Goal: Information Seeking & Learning: Learn about a topic

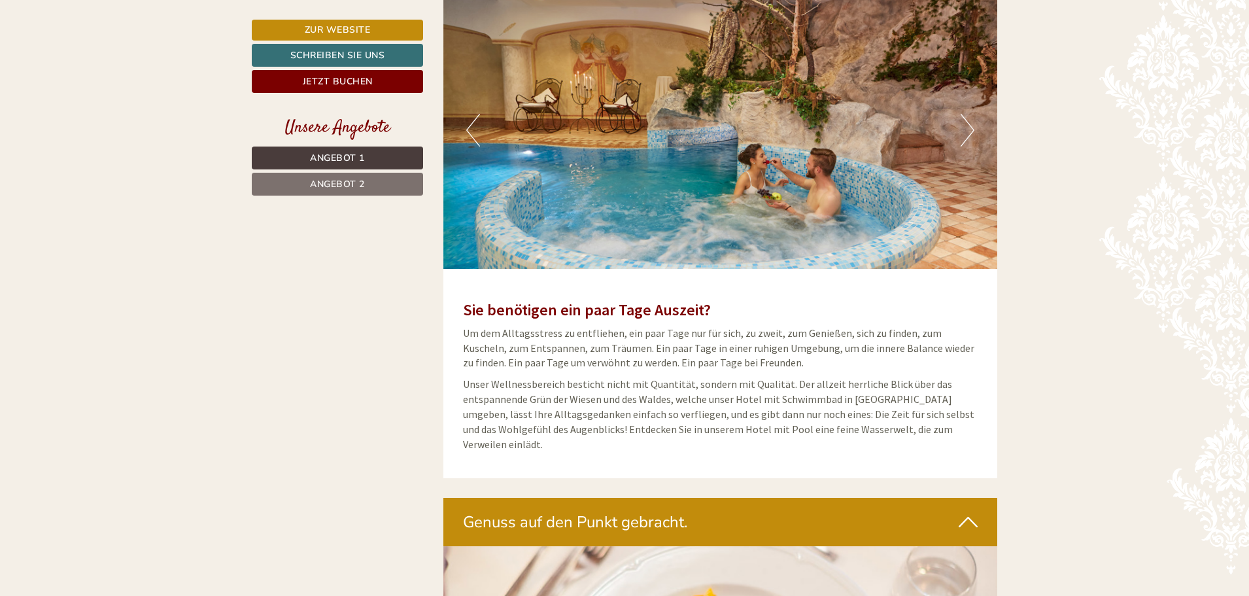
scroll to position [2878, 0]
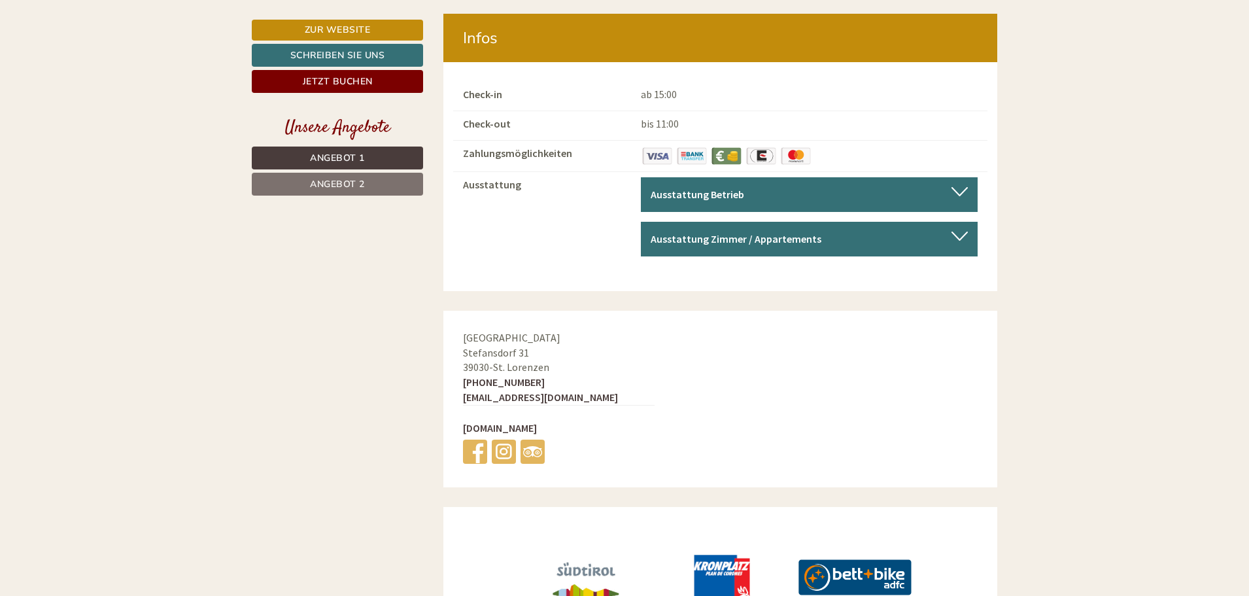
scroll to position [4944, 0]
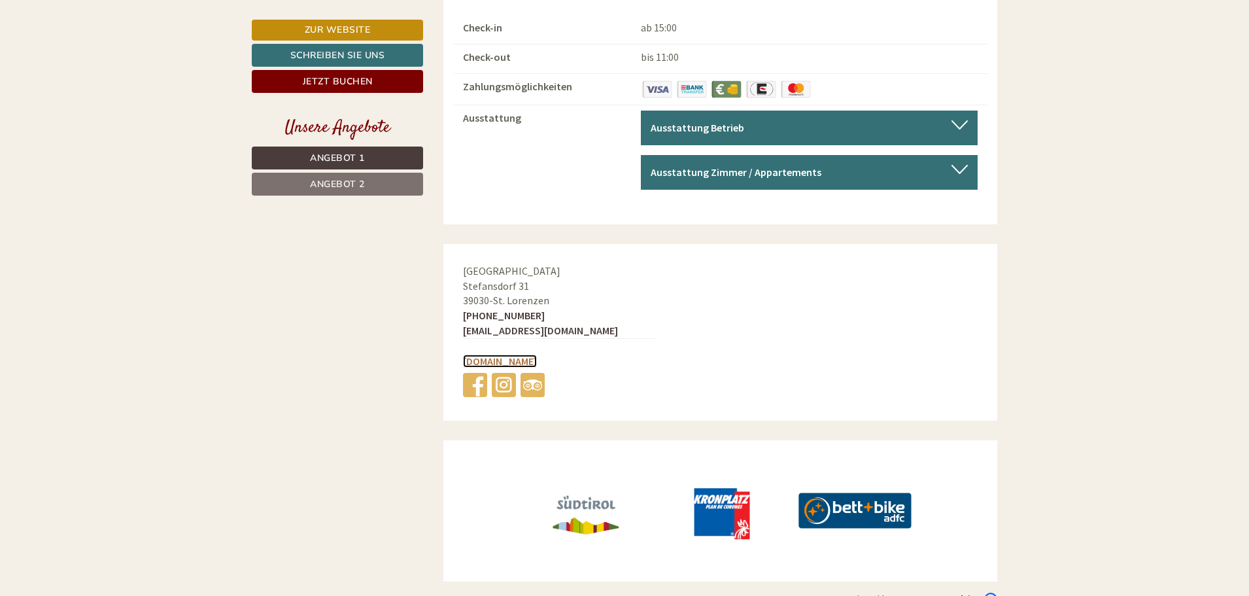
click at [536, 355] on link "[DOMAIN_NAME]" at bounding box center [500, 361] width 74 height 13
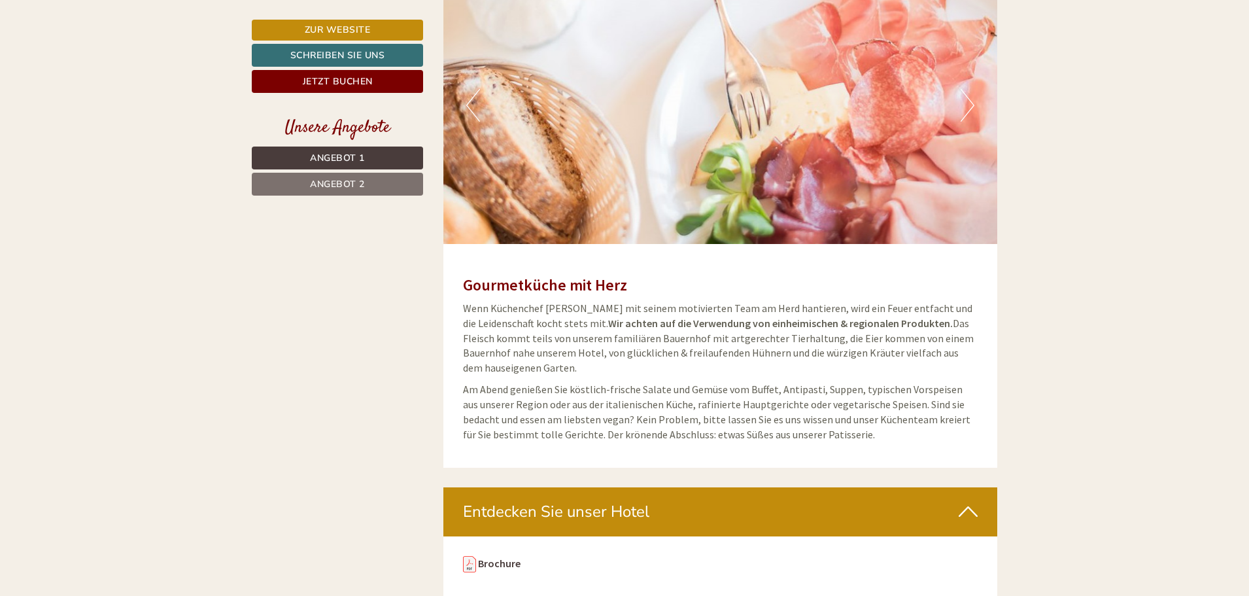
scroll to position [3505, 0]
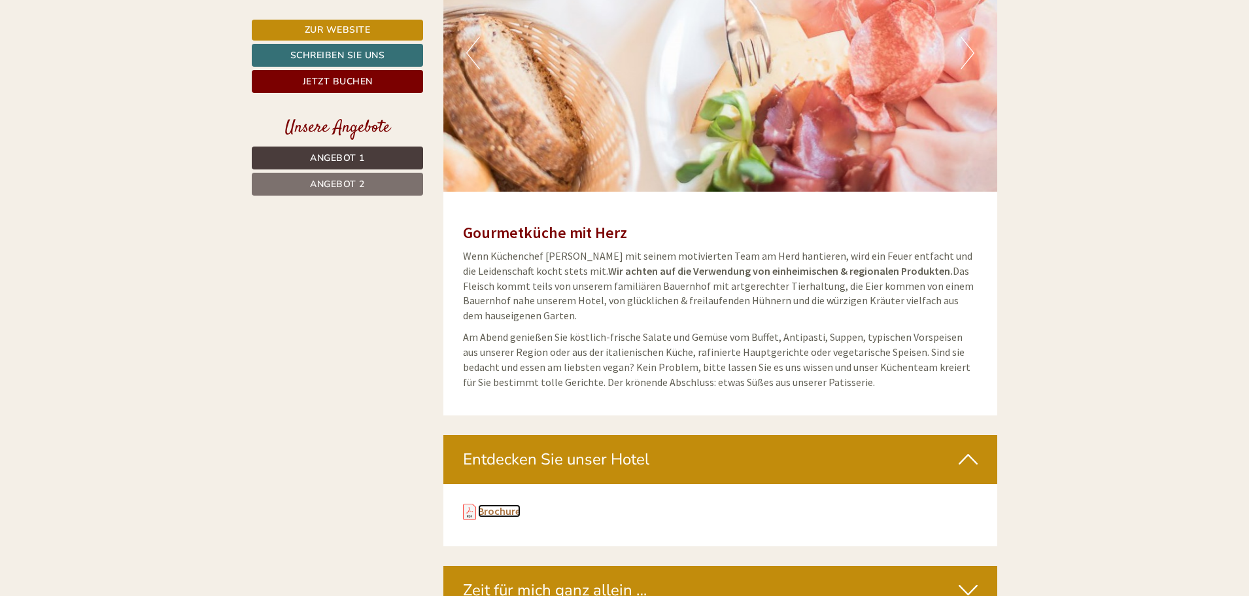
click at [504, 504] on link "Brochure" at bounding box center [499, 510] width 43 height 13
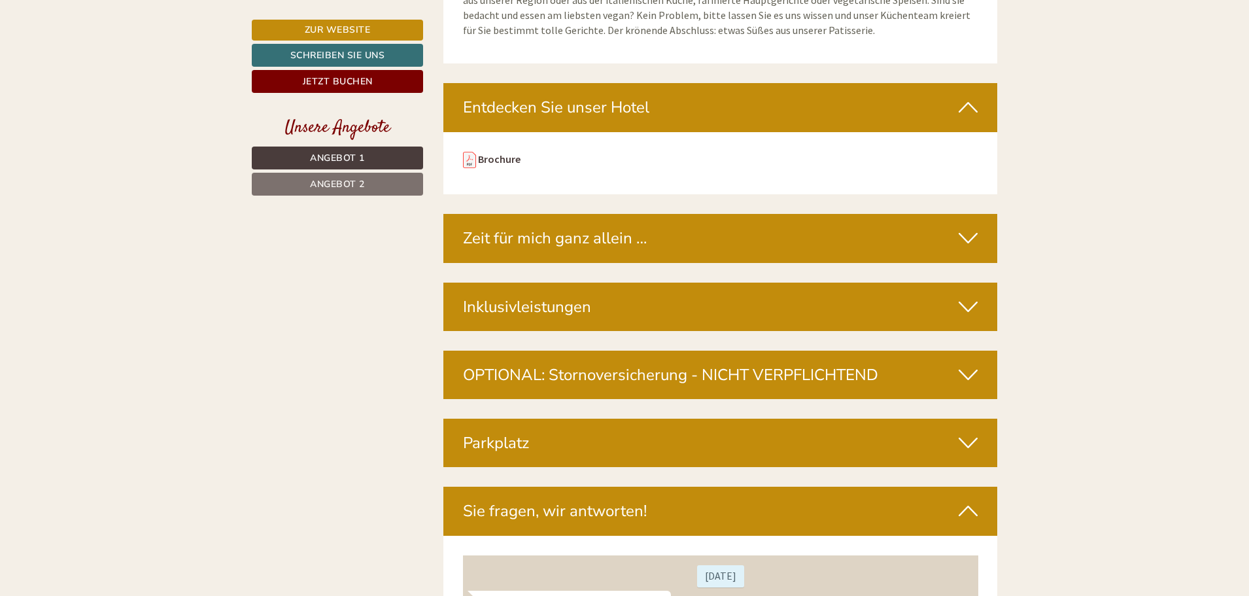
scroll to position [3871, 0]
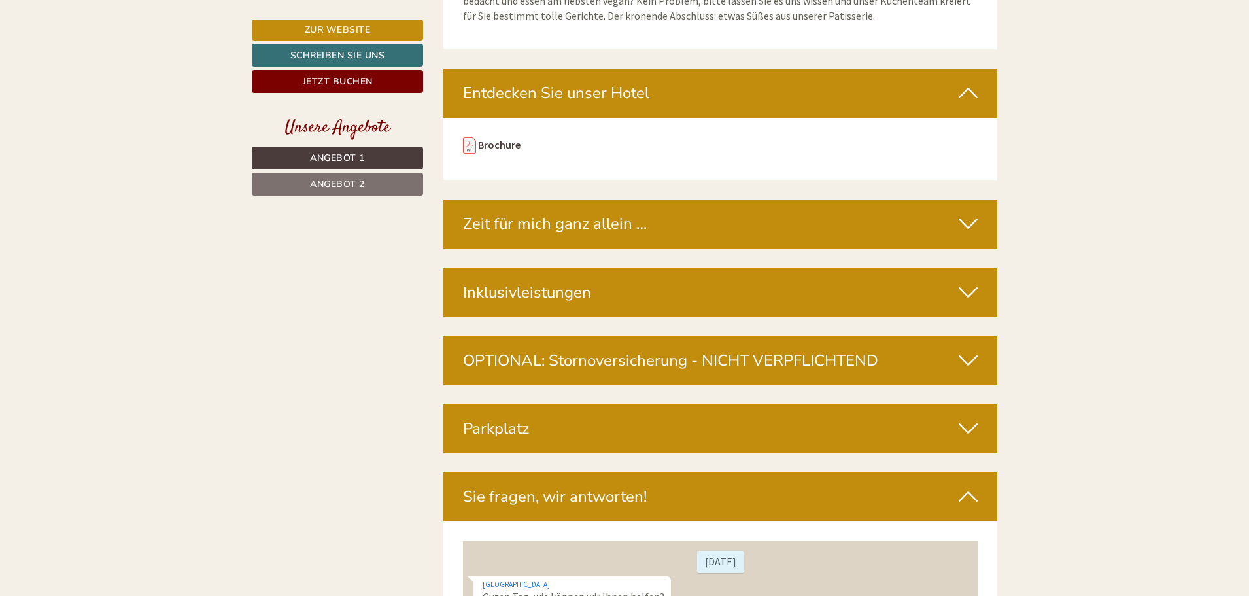
click at [974, 281] on icon at bounding box center [968, 292] width 19 height 22
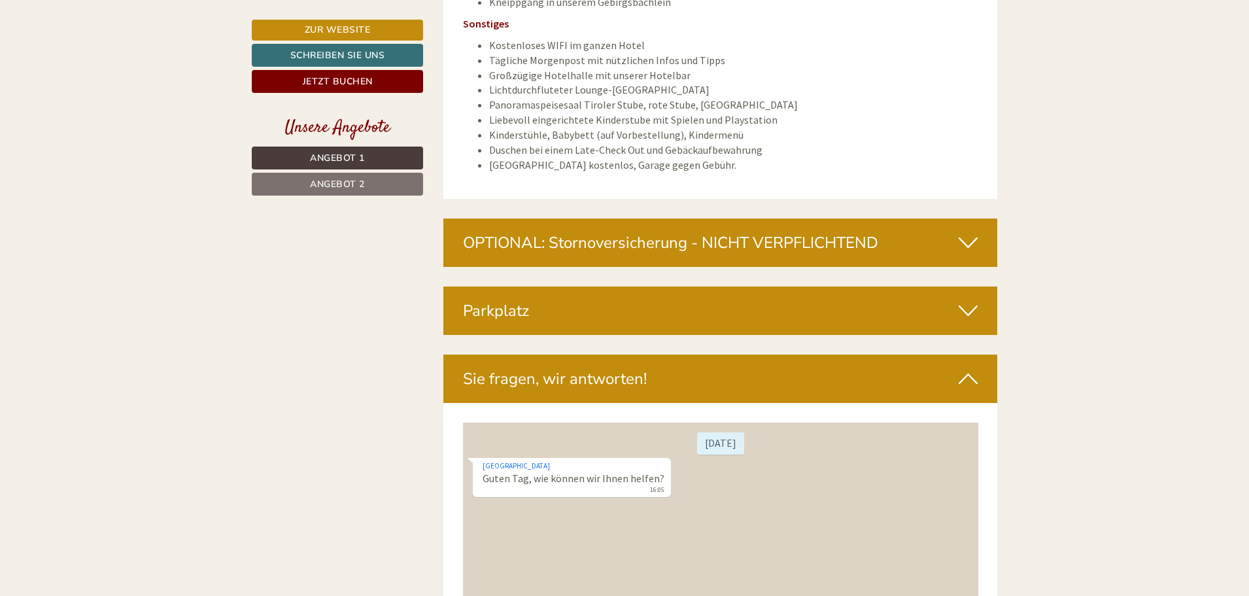
scroll to position [5310, 0]
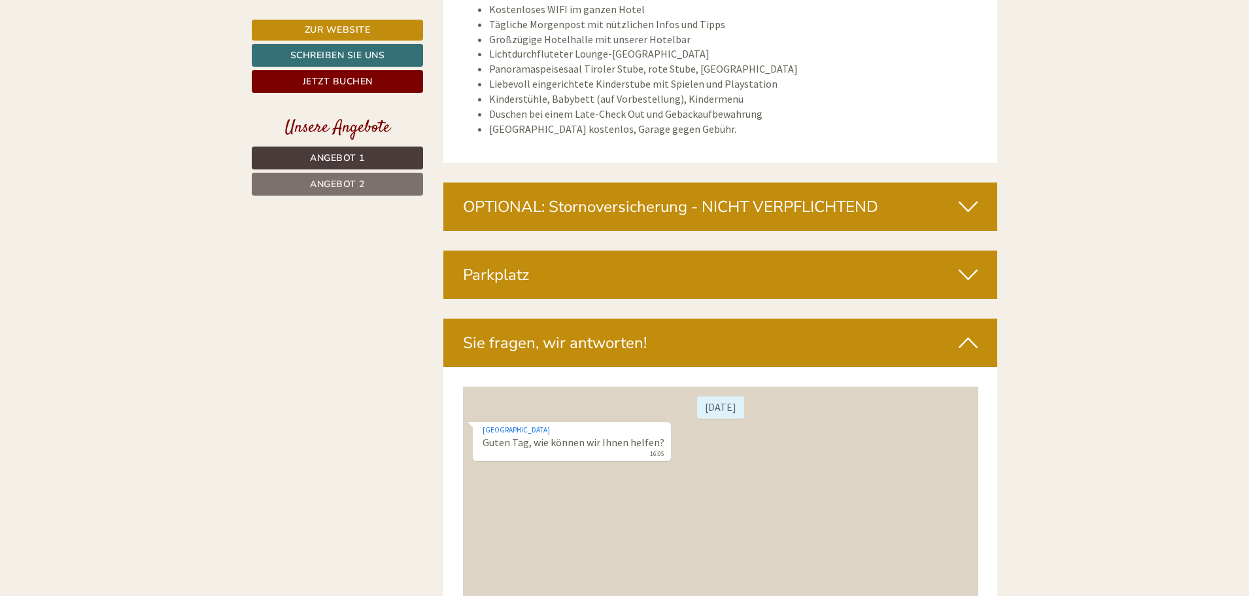
click at [972, 264] on icon at bounding box center [968, 275] width 19 height 22
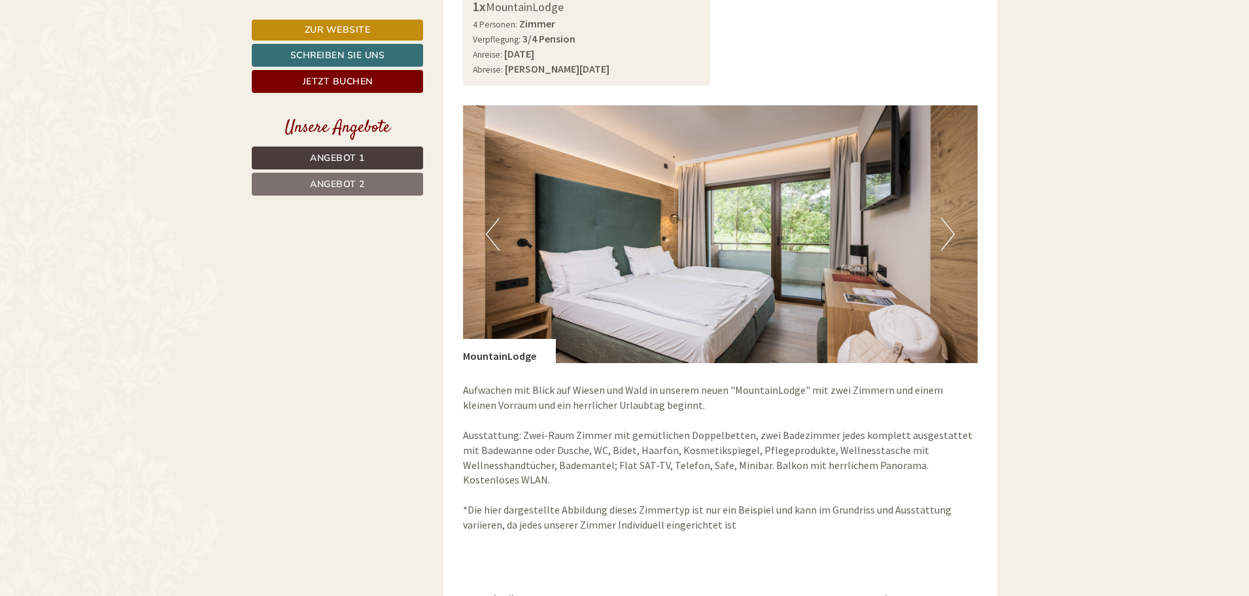
scroll to position [962, 0]
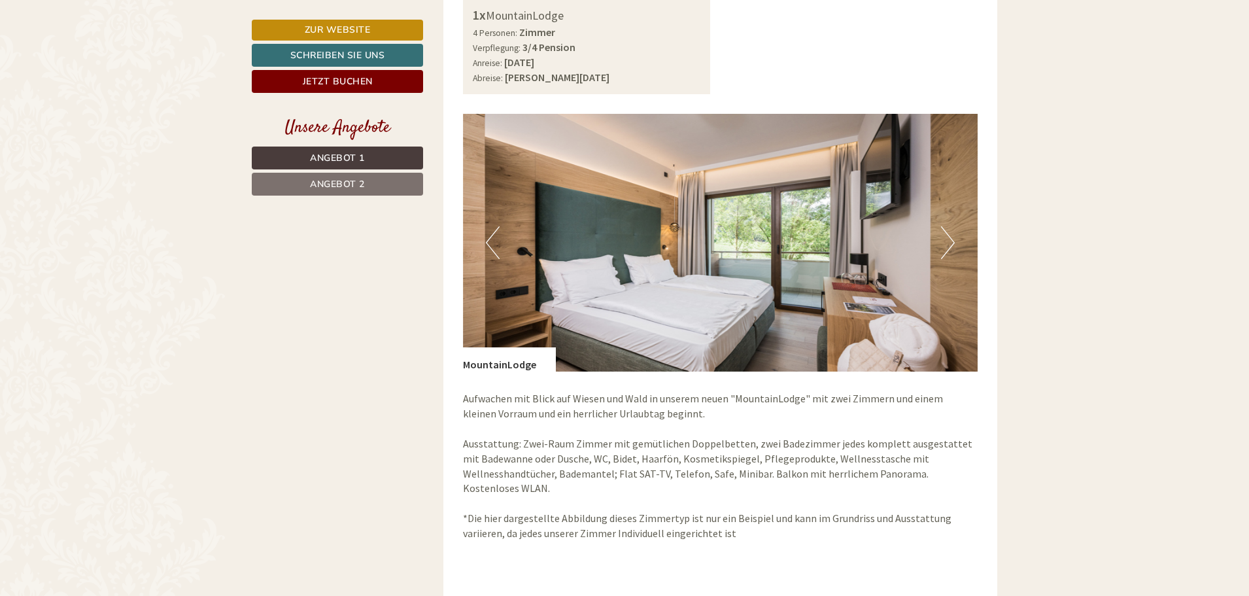
click at [950, 245] on button "Next" at bounding box center [948, 242] width 14 height 33
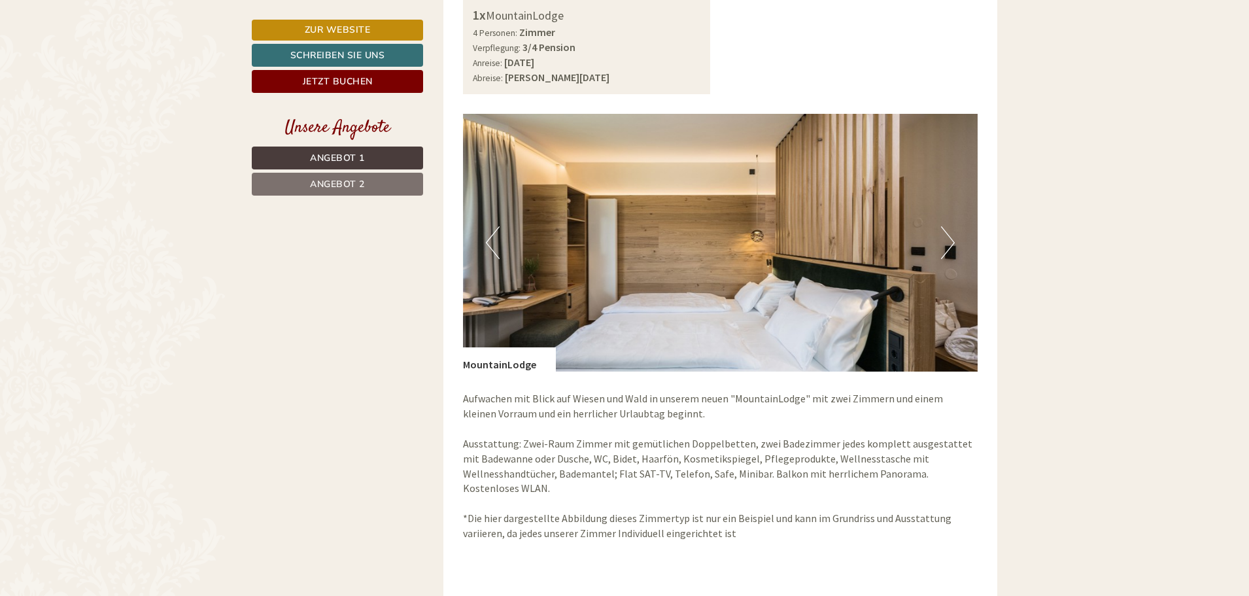
click at [950, 245] on button "Next" at bounding box center [948, 242] width 14 height 33
